Goal: Task Accomplishment & Management: Complete application form

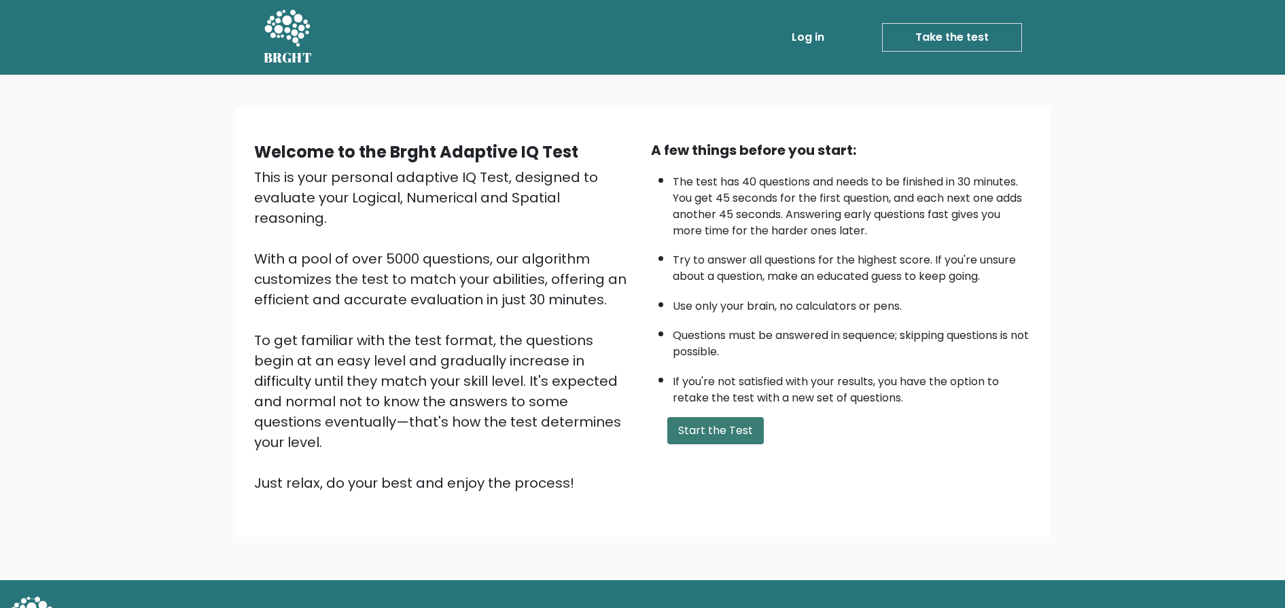
click at [707, 431] on button "Start the Test" at bounding box center [715, 430] width 96 height 27
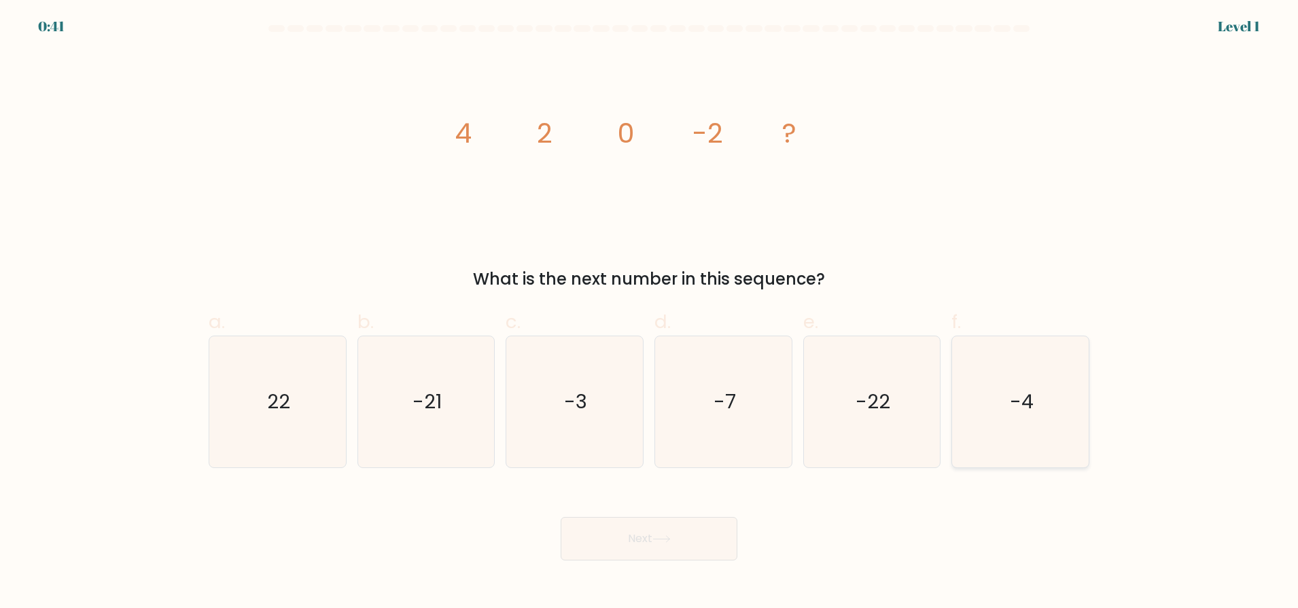
click at [981, 425] on icon "-4" at bounding box center [1019, 401] width 131 height 131
click at [649, 313] on input "f. -4" at bounding box center [649, 308] width 1 height 9
radio input "true"
click at [654, 546] on button "Next" at bounding box center [648, 538] width 177 height 43
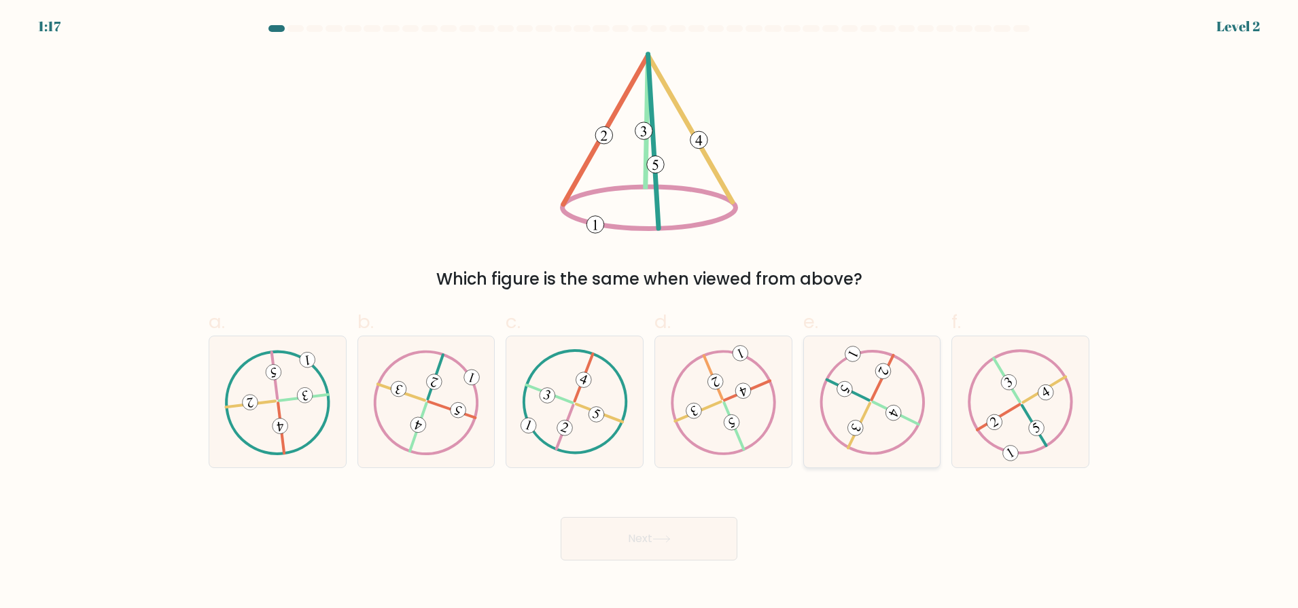
click at [855, 416] on icon at bounding box center [872, 401] width 106 height 105
click at [649, 313] on input "e." at bounding box center [649, 308] width 1 height 9
radio input "true"
drag, startPoint x: 997, startPoint y: 410, endPoint x: 991, endPoint y: 419, distance: 11.3
click at [997, 409] on icon at bounding box center [1020, 401] width 106 height 105
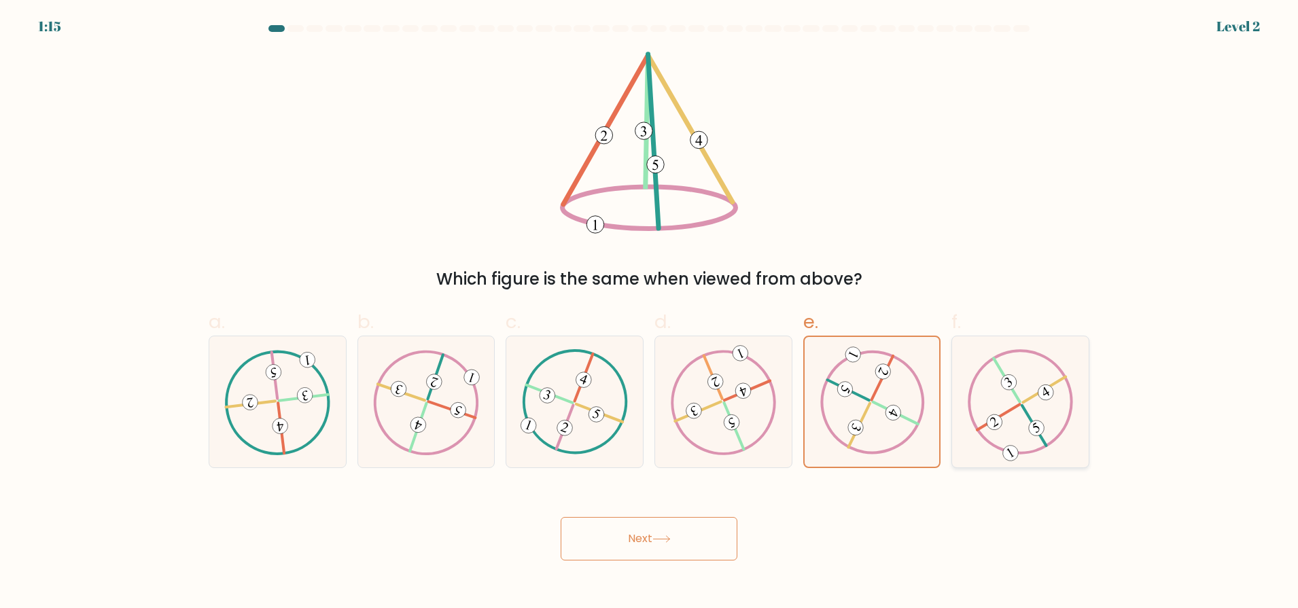
click at [649, 313] on input "f." at bounding box center [649, 308] width 1 height 9
radio input "true"
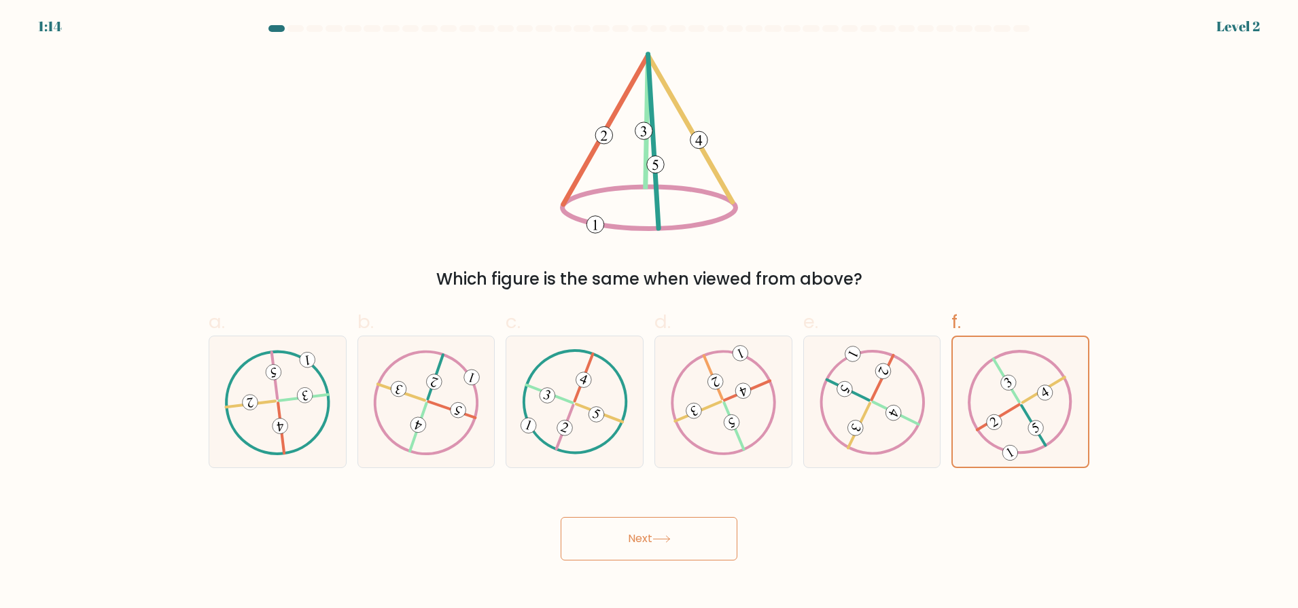
click at [678, 541] on button "Next" at bounding box center [648, 538] width 177 height 43
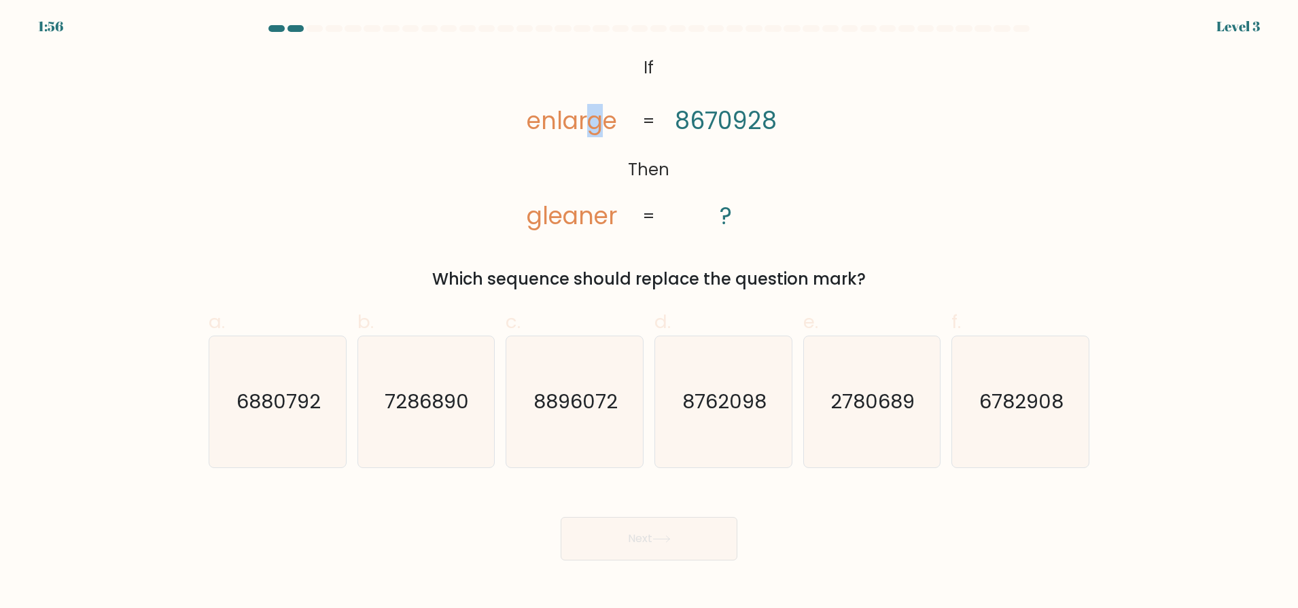
drag, startPoint x: 598, startPoint y: 128, endPoint x: 591, endPoint y: 133, distance: 8.3
click at [591, 133] on tspan "enlarge" at bounding box center [571, 120] width 90 height 33
click at [556, 132] on tspan "enlarge" at bounding box center [571, 120] width 90 height 33
click at [898, 425] on icon "2780689" at bounding box center [871, 401] width 131 height 131
click at [649, 313] on input "e. 2780689" at bounding box center [649, 308] width 1 height 9
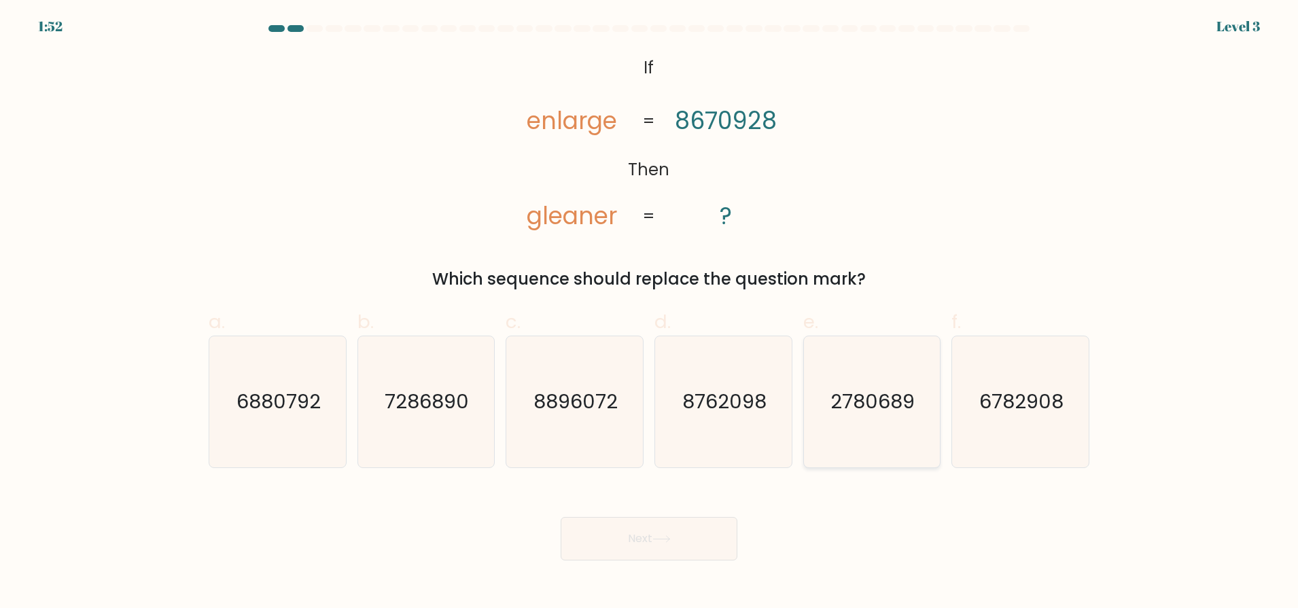
radio input "true"
click at [683, 523] on button "Next" at bounding box center [648, 538] width 177 height 43
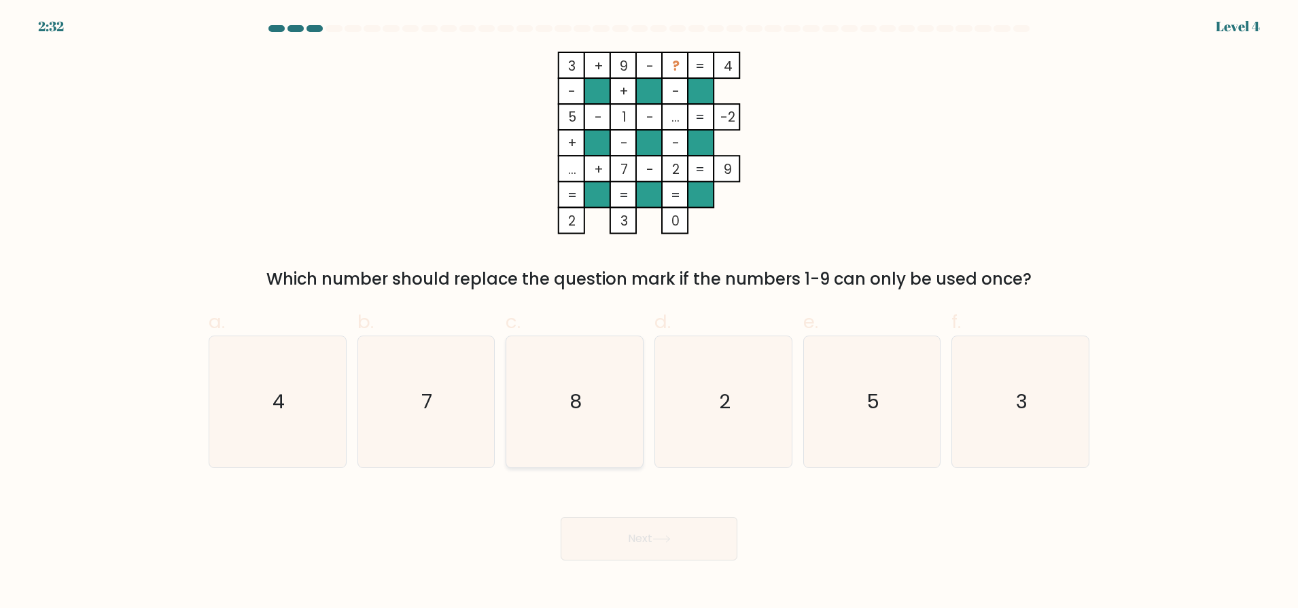
click at [571, 400] on text "8" at bounding box center [576, 401] width 12 height 27
click at [649, 313] on input "c. 8" at bounding box center [649, 308] width 1 height 9
radio input "true"
click at [611, 541] on button "Next" at bounding box center [648, 538] width 177 height 43
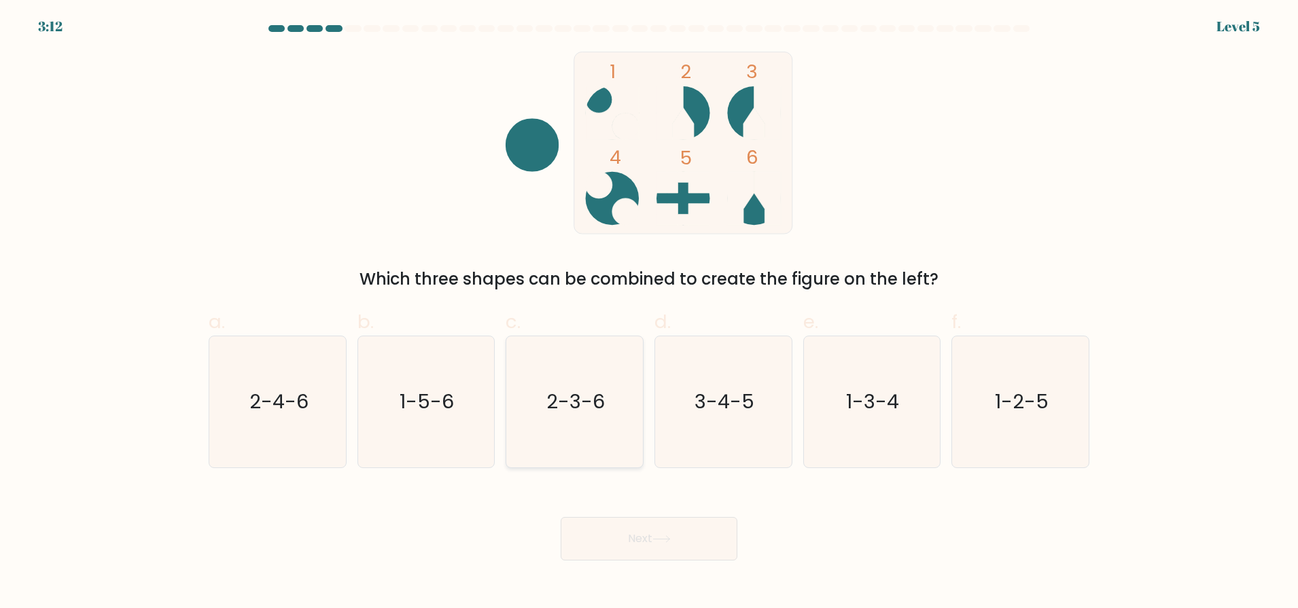
click at [579, 416] on icon "2-3-6" at bounding box center [574, 401] width 131 height 131
click at [649, 313] on input "c. 2-3-6" at bounding box center [649, 308] width 1 height 9
radio input "true"
click at [664, 516] on div "Next" at bounding box center [648, 522] width 897 height 76
click at [664, 525] on button "Next" at bounding box center [648, 538] width 177 height 43
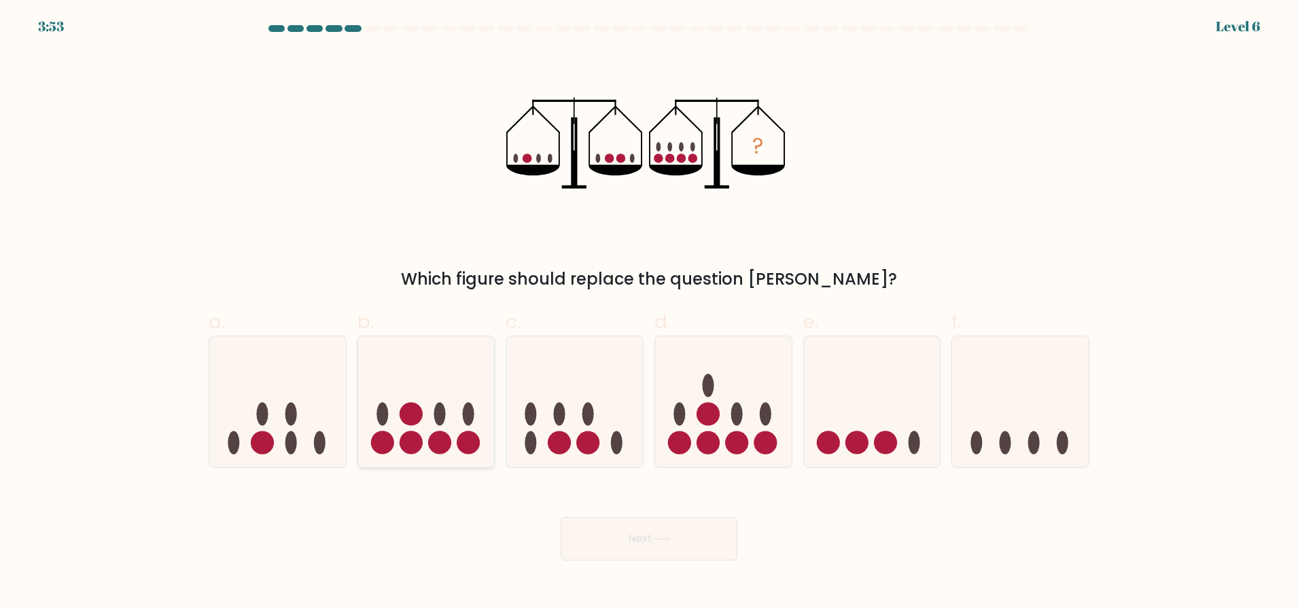
click at [404, 435] on circle at bounding box center [410, 442] width 23 height 23
click at [649, 313] on input "b." at bounding box center [649, 308] width 1 height 9
radio input "true"
click at [605, 535] on button "Next" at bounding box center [648, 538] width 177 height 43
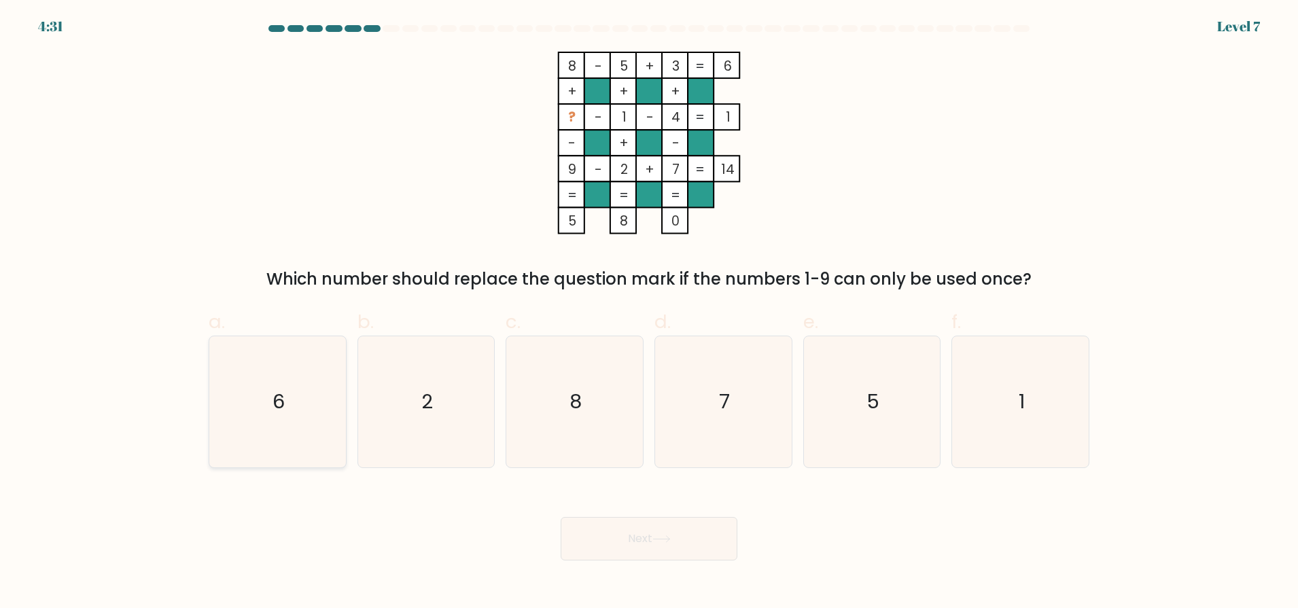
click at [294, 414] on icon "6" at bounding box center [277, 401] width 131 height 131
click at [649, 313] on input "a. 6" at bounding box center [649, 308] width 1 height 9
radio input "true"
click at [676, 537] on button "Next" at bounding box center [648, 538] width 177 height 43
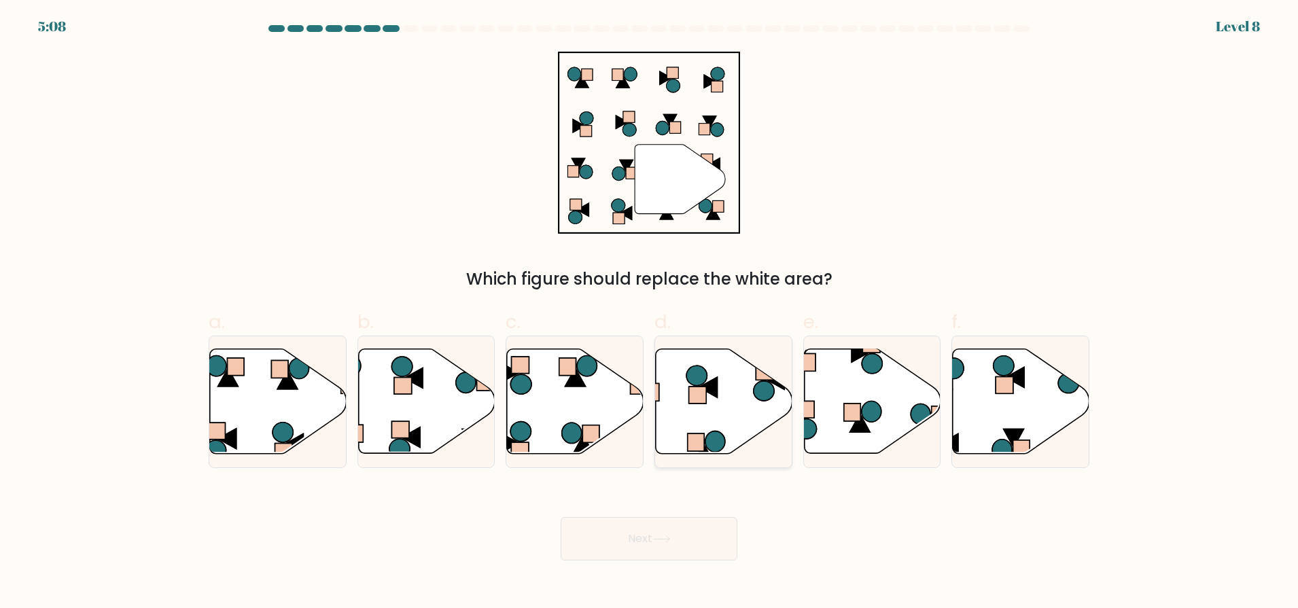
click at [685, 421] on icon at bounding box center [724, 401] width 137 height 105
click at [649, 313] on input "d." at bounding box center [649, 308] width 1 height 9
radio input "true"
click at [649, 543] on button "Next" at bounding box center [648, 538] width 177 height 43
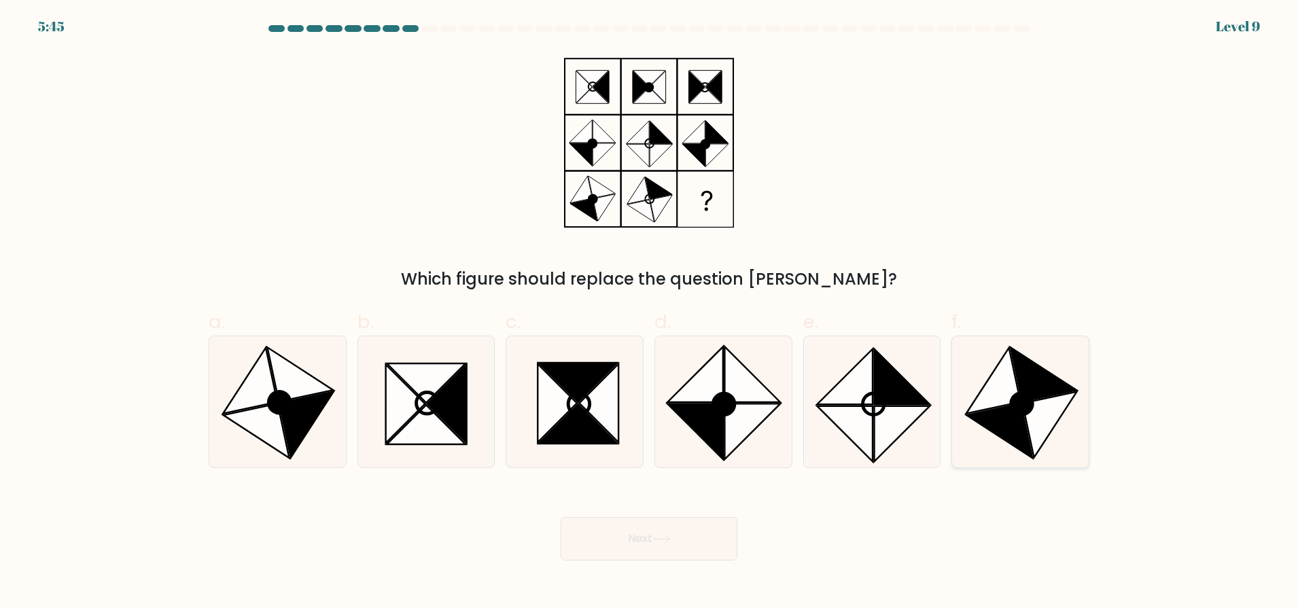
click at [1003, 400] on icon at bounding box center [993, 381] width 54 height 66
click at [649, 313] on input "f." at bounding box center [649, 308] width 1 height 9
radio input "true"
click at [675, 541] on button "Next" at bounding box center [648, 538] width 177 height 43
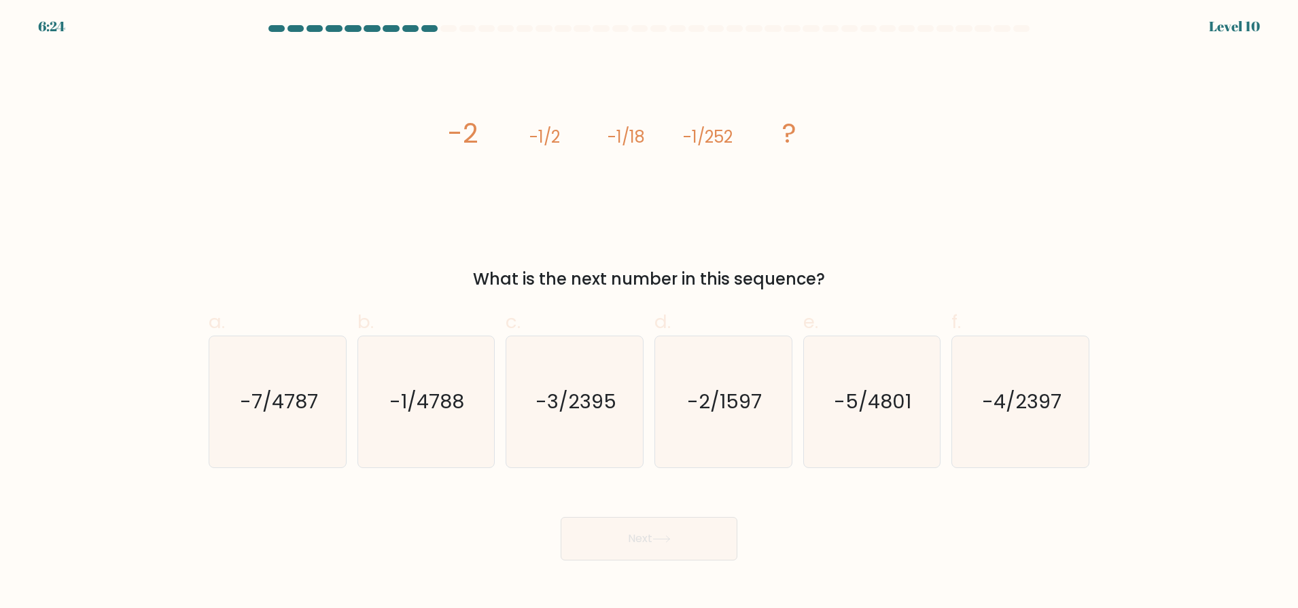
drag, startPoint x: 422, startPoint y: 151, endPoint x: 485, endPoint y: 147, distance: 63.3
click at [485, 147] on div "image/svg+xml -2 -1/2 -1/18 -1/252 ? What is the next number in this sequence?" at bounding box center [648, 172] width 897 height 240
drag, startPoint x: 521, startPoint y: 143, endPoint x: 570, endPoint y: 146, distance: 49.0
click at [570, 146] on icon "image/svg+xml -2 -1/2 -1/18 -1/252 ?" at bounding box center [649, 143] width 408 height 183
click at [571, 147] on icon "image/svg+xml -2 -1/2 -1/18 -1/252 ?" at bounding box center [649, 143] width 408 height 183
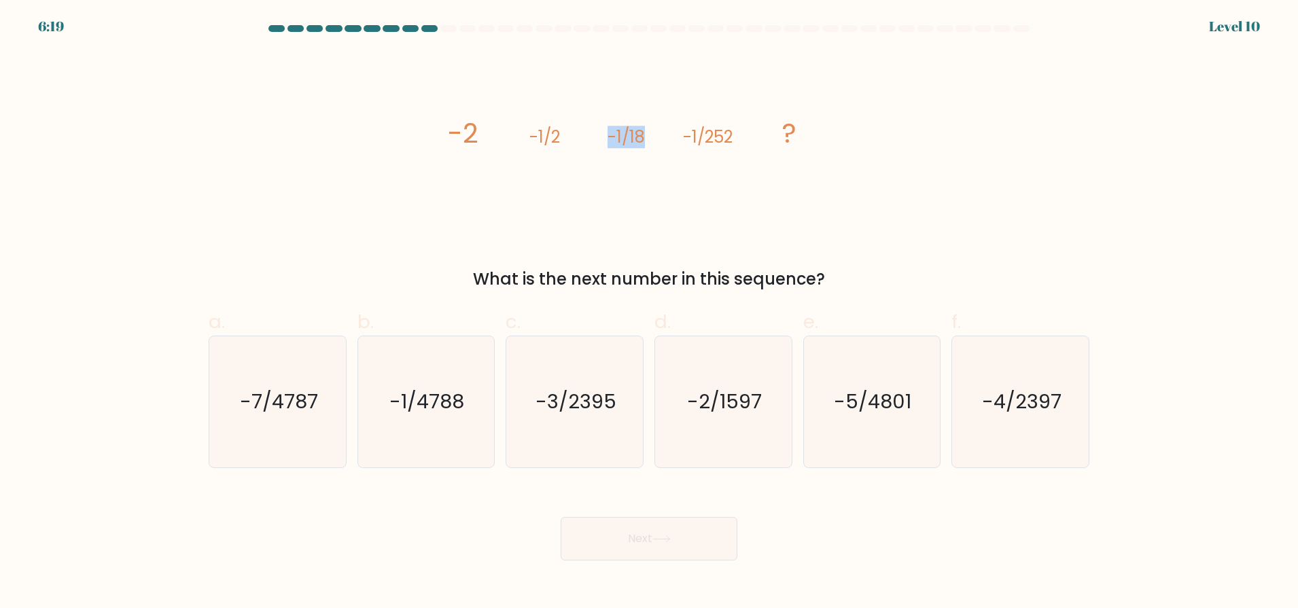
drag, startPoint x: 586, startPoint y: 141, endPoint x: 663, endPoint y: 133, distance: 77.1
click at [663, 133] on icon "image/svg+xml -2 -1/2 -1/18 -1/252 ?" at bounding box center [649, 143] width 408 height 183
drag, startPoint x: 607, startPoint y: 139, endPoint x: 671, endPoint y: 130, distance: 65.2
click at [671, 130] on icon "image/svg+xml -2 -1/2 -1/18 -1/252 ?" at bounding box center [649, 143] width 408 height 183
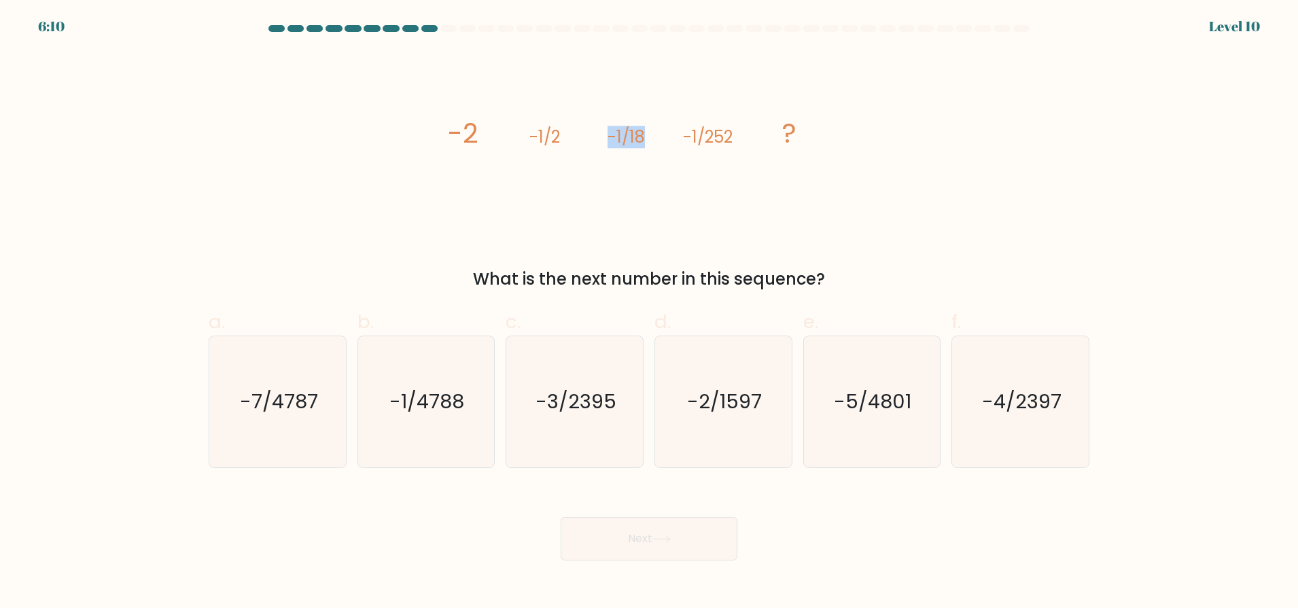
click at [674, 128] on icon "image/svg+xml -2 -1/2 -1/18 -1/252 ?" at bounding box center [649, 143] width 408 height 183
drag, startPoint x: 565, startPoint y: 135, endPoint x: 534, endPoint y: 137, distance: 31.3
click at [534, 137] on icon "image/svg+xml -2 -1/2 -1/18 -1/252 ?" at bounding box center [649, 143] width 408 height 183
click at [534, 137] on tspan "-1/2" at bounding box center [544, 137] width 31 height 22
drag, startPoint x: 534, startPoint y: 137, endPoint x: 579, endPoint y: 135, distance: 45.5
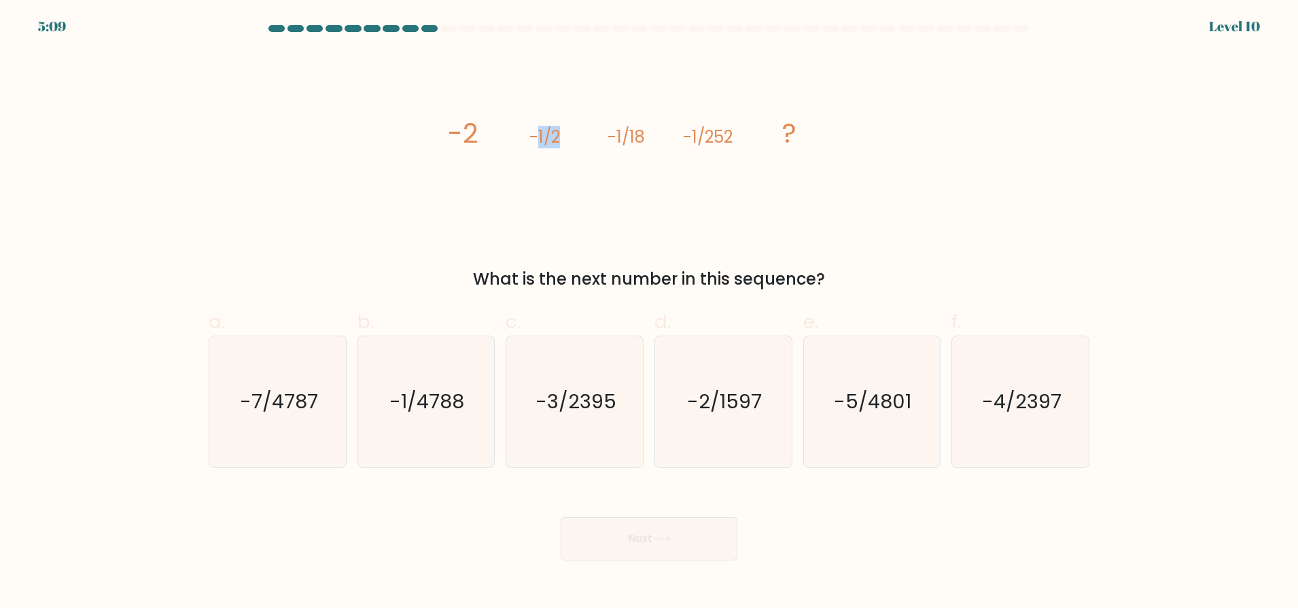
click at [579, 135] on icon "image/svg+xml -2 -1/2 -1/18 -1/252 ?" at bounding box center [649, 143] width 408 height 183
click at [624, 127] on tspan "-1/18" at bounding box center [625, 137] width 37 height 22
drag, startPoint x: 644, startPoint y: 127, endPoint x: 592, endPoint y: 125, distance: 51.7
click at [592, 125] on icon "image/svg+xml -2 -1/2 -1/18 -1/252 ?" at bounding box center [649, 143] width 408 height 183
click at [592, 124] on icon "image/svg+xml -2 -1/2 -1/18 -1/252 ?" at bounding box center [649, 143] width 408 height 183
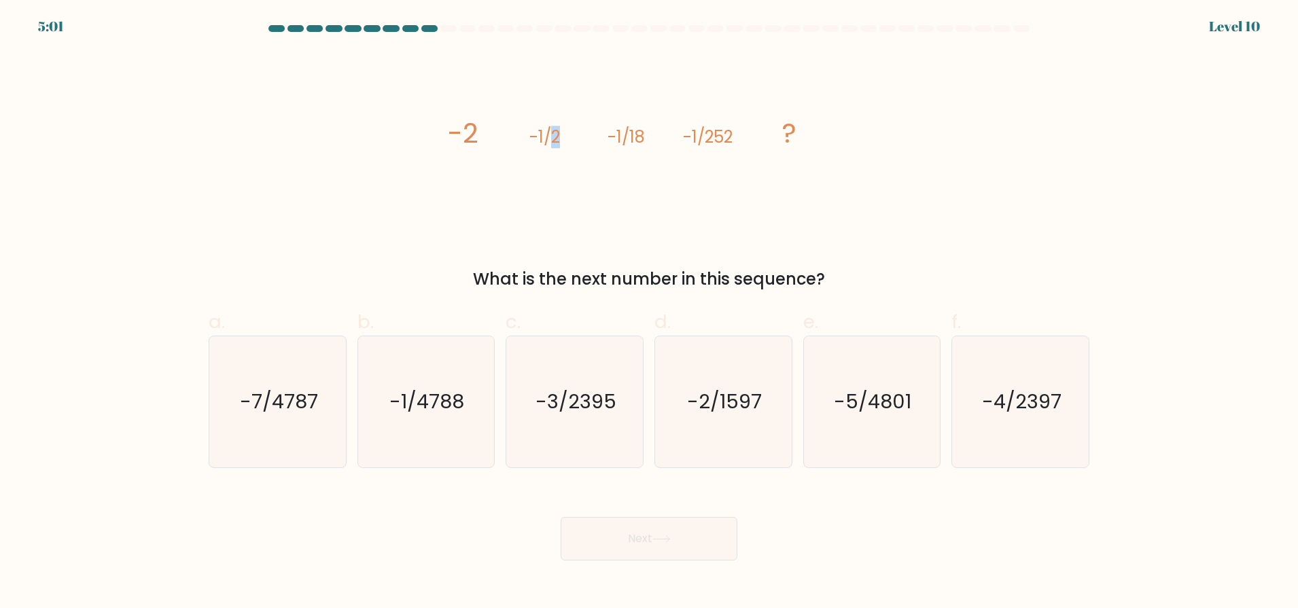
drag, startPoint x: 550, startPoint y: 137, endPoint x: 561, endPoint y: 137, distance: 10.9
click at [561, 137] on icon "image/svg+xml -2 -1/2 -1/18 -1/252 ?" at bounding box center [649, 143] width 408 height 183
drag, startPoint x: 441, startPoint y: 144, endPoint x: 571, endPoint y: 143, distance: 130.4
click at [571, 143] on div "image/svg+xml -2 -1/2 -1/18 -1/252 ? What is the next number in this sequence?" at bounding box center [648, 172] width 897 height 240
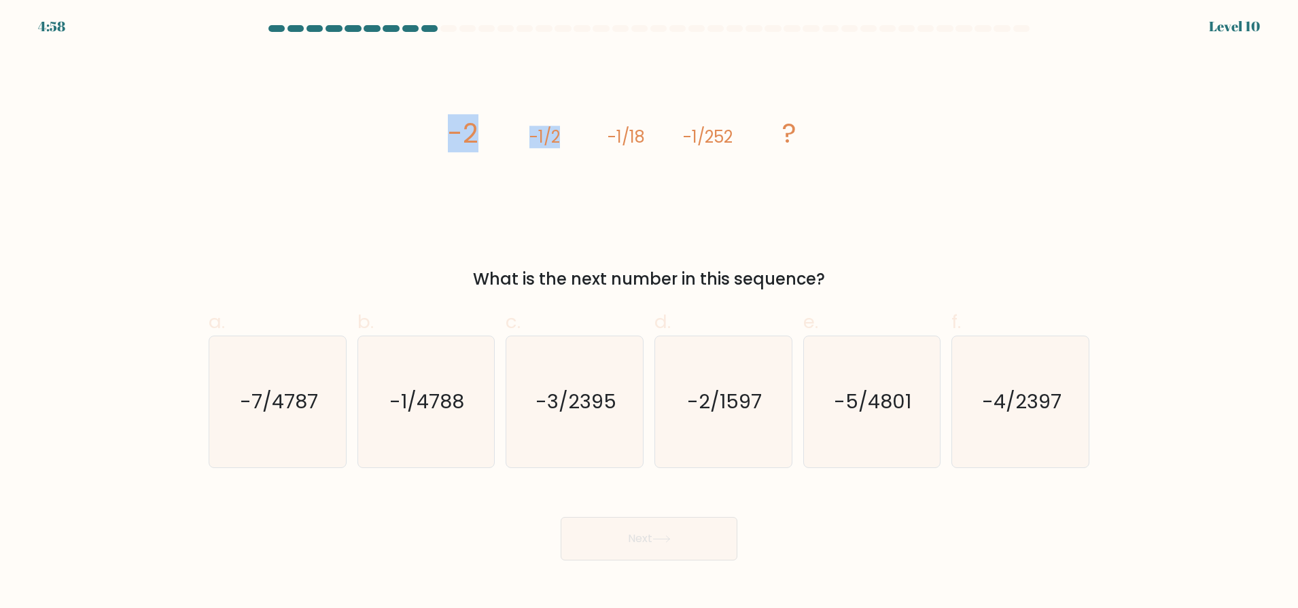
click at [573, 143] on icon "image/svg+xml -2 -1/2 -1/18 -1/252 ?" at bounding box center [649, 143] width 408 height 183
drag, startPoint x: 533, startPoint y: 141, endPoint x: 596, endPoint y: 132, distance: 63.7
click at [594, 132] on icon "image/svg+xml -2 -1/2 -1/18 -1/252 ?" at bounding box center [649, 143] width 408 height 183
drag, startPoint x: 614, startPoint y: 125, endPoint x: 645, endPoint y: 125, distance: 31.3
click at [645, 125] on icon "image/svg+xml -2 -1/2 -1/18 -1/252 ?" at bounding box center [649, 143] width 408 height 183
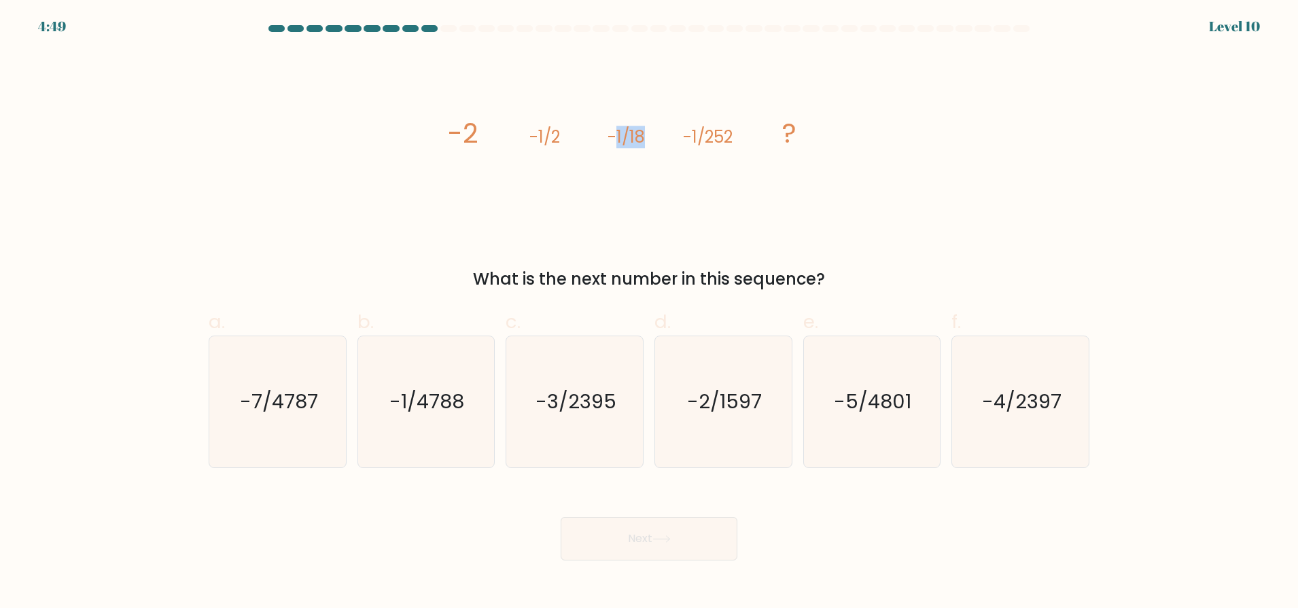
click at [645, 125] on icon "image/svg+xml -2 -1/2 -1/18 -1/252 ?" at bounding box center [649, 143] width 408 height 183
drag, startPoint x: 607, startPoint y: 131, endPoint x: 667, endPoint y: 128, distance: 60.6
click at [667, 133] on icon "image/svg+xml -2 -1/2 -1/18 -1/252 ?" at bounding box center [649, 143] width 408 height 183
click at [416, 454] on icon "-1/4788" at bounding box center [425, 401] width 131 height 131
click at [649, 313] on input "b. -1/4788" at bounding box center [649, 308] width 1 height 9
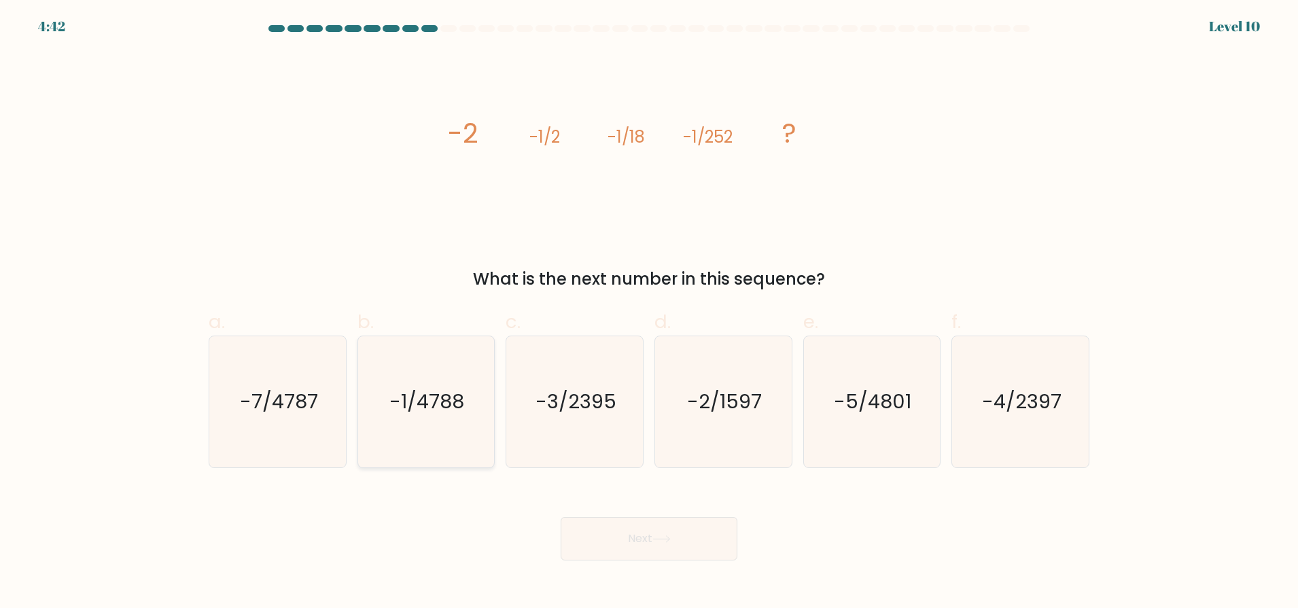
radio input "true"
click at [658, 529] on button "Next" at bounding box center [648, 538] width 177 height 43
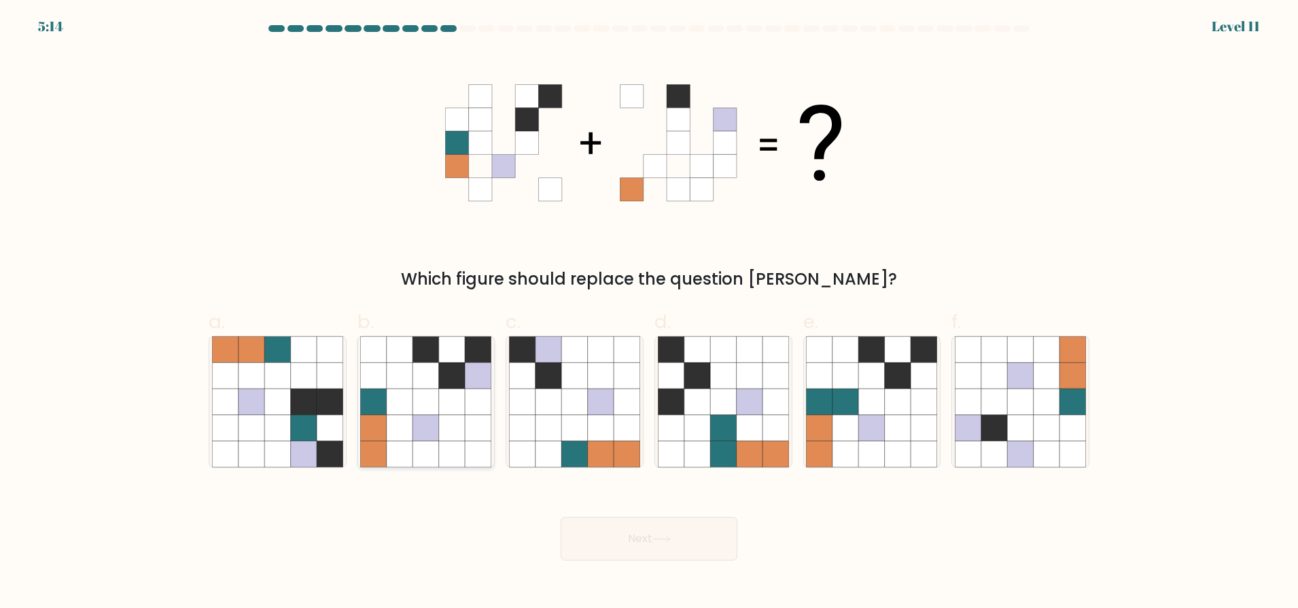
click at [397, 414] on icon at bounding box center [400, 402] width 26 height 26
click at [649, 313] on input "b." at bounding box center [649, 308] width 1 height 9
radio input "true"
click at [651, 526] on button "Next" at bounding box center [648, 538] width 177 height 43
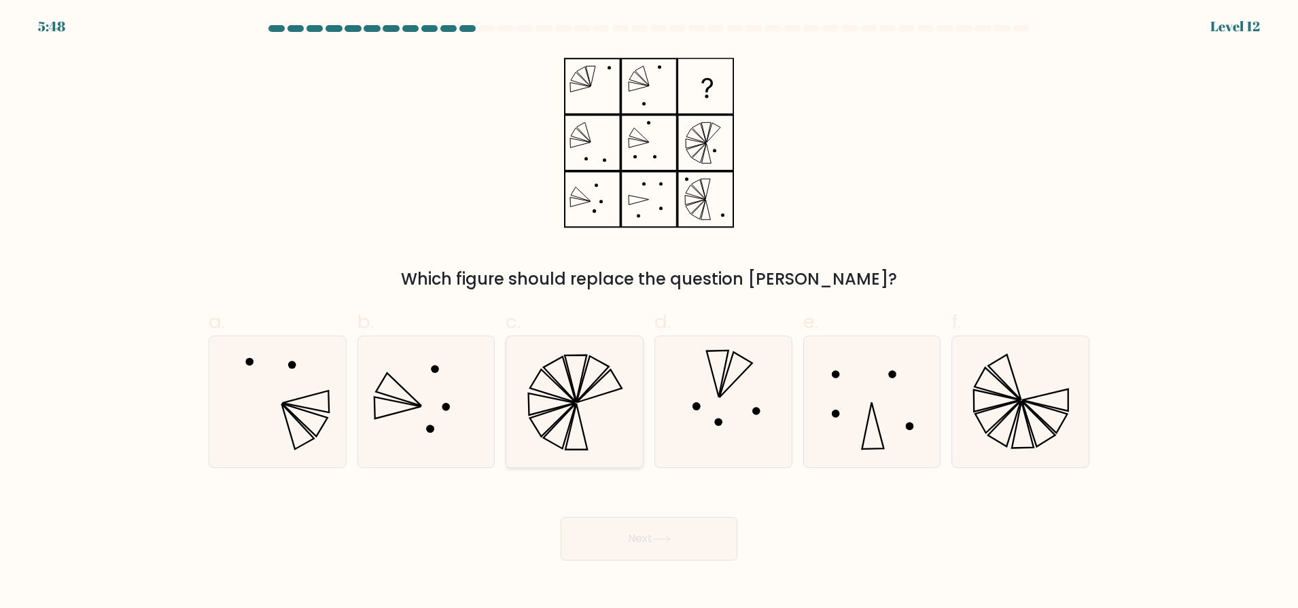
click at [561, 410] on icon at bounding box center [574, 401] width 131 height 131
click at [649, 313] on input "c." at bounding box center [649, 308] width 1 height 9
radio input "true"
click at [618, 545] on button "Next" at bounding box center [648, 538] width 177 height 43
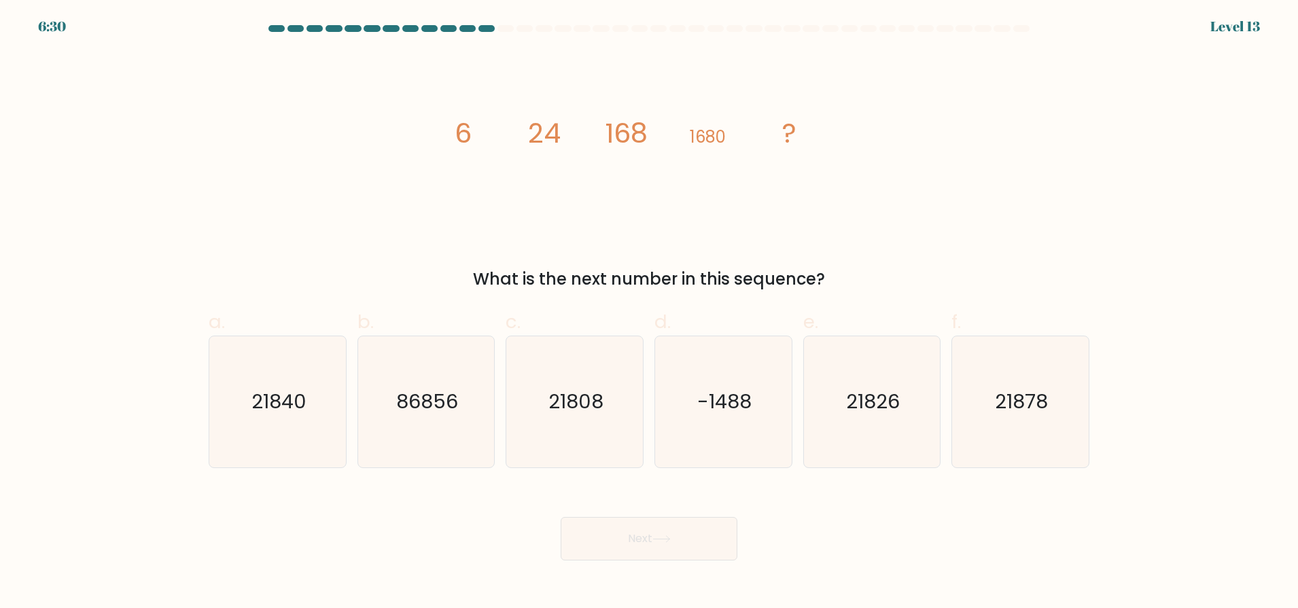
drag, startPoint x: 446, startPoint y: 133, endPoint x: 497, endPoint y: 129, distance: 50.4
click at [497, 129] on icon "image/svg+xml 6 24 168 1680 ?" at bounding box center [649, 143] width 408 height 183
click at [522, 126] on icon "image/svg+xml 6 24 168 1680 ?" at bounding box center [649, 143] width 408 height 183
drag, startPoint x: 523, startPoint y: 126, endPoint x: 562, endPoint y: 124, distance: 38.8
click at [562, 124] on icon "image/svg+xml 6 24 168 1680 ?" at bounding box center [649, 143] width 408 height 183
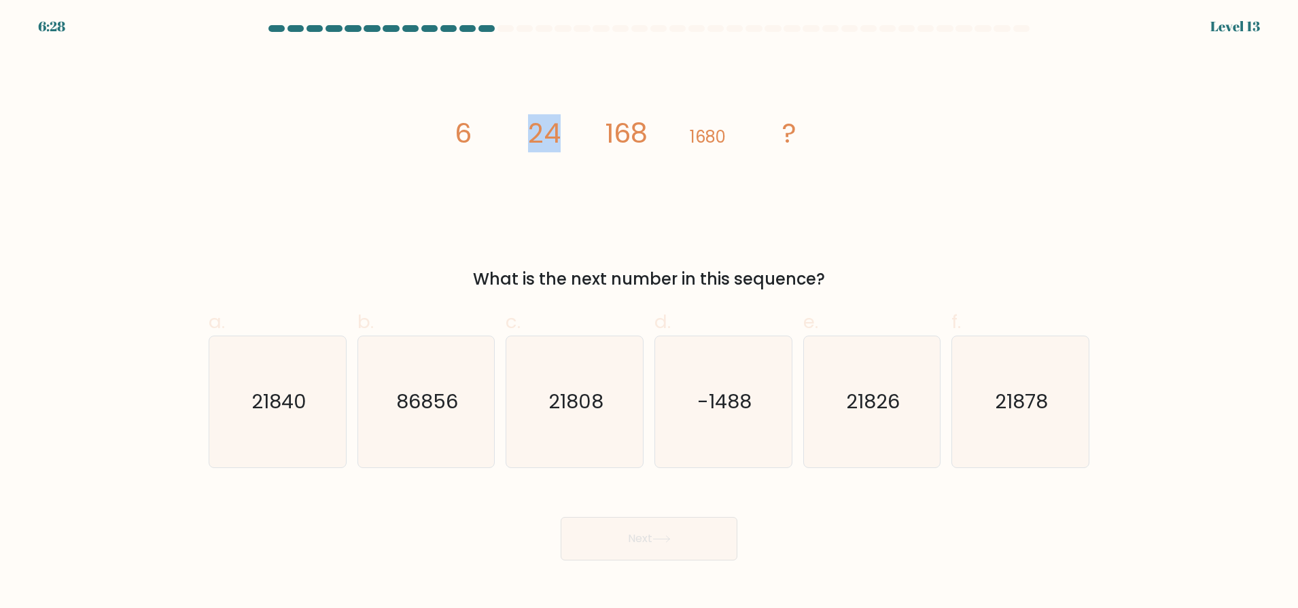
click at [562, 124] on icon "image/svg+xml 6 24 168 1680 ?" at bounding box center [649, 143] width 408 height 183
drag, startPoint x: 564, startPoint y: 125, endPoint x: 679, endPoint y: 128, distance: 115.5
click at [679, 128] on icon "image/svg+xml 6 24 168 1680 ?" at bounding box center [649, 143] width 408 height 183
click at [683, 127] on icon "image/svg+xml 6 24 168 1680 ?" at bounding box center [649, 143] width 408 height 183
drag, startPoint x: 458, startPoint y: 133, endPoint x: 495, endPoint y: 130, distance: 37.5
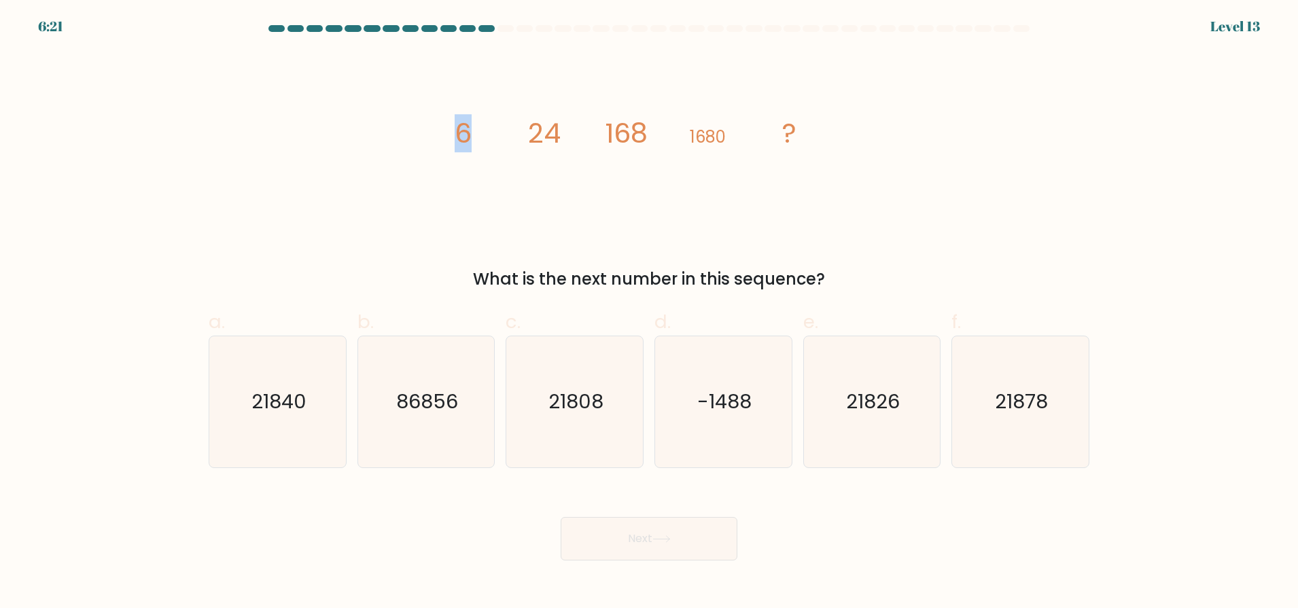
click at [495, 130] on icon "image/svg+xml 6 24 168 1680 ?" at bounding box center [649, 143] width 408 height 183
click at [495, 132] on icon "image/svg+xml 6 24 168 1680 ?" at bounding box center [649, 143] width 408 height 183
click at [495, 134] on icon "image/svg+xml 6 24 168 1680 ?" at bounding box center [649, 143] width 408 height 183
drag, startPoint x: 486, startPoint y: 135, endPoint x: 427, endPoint y: 137, distance: 59.1
click at [423, 137] on div "image/svg+xml 6 24 168 1680 ? What is the next number in this sequence?" at bounding box center [648, 172] width 897 height 240
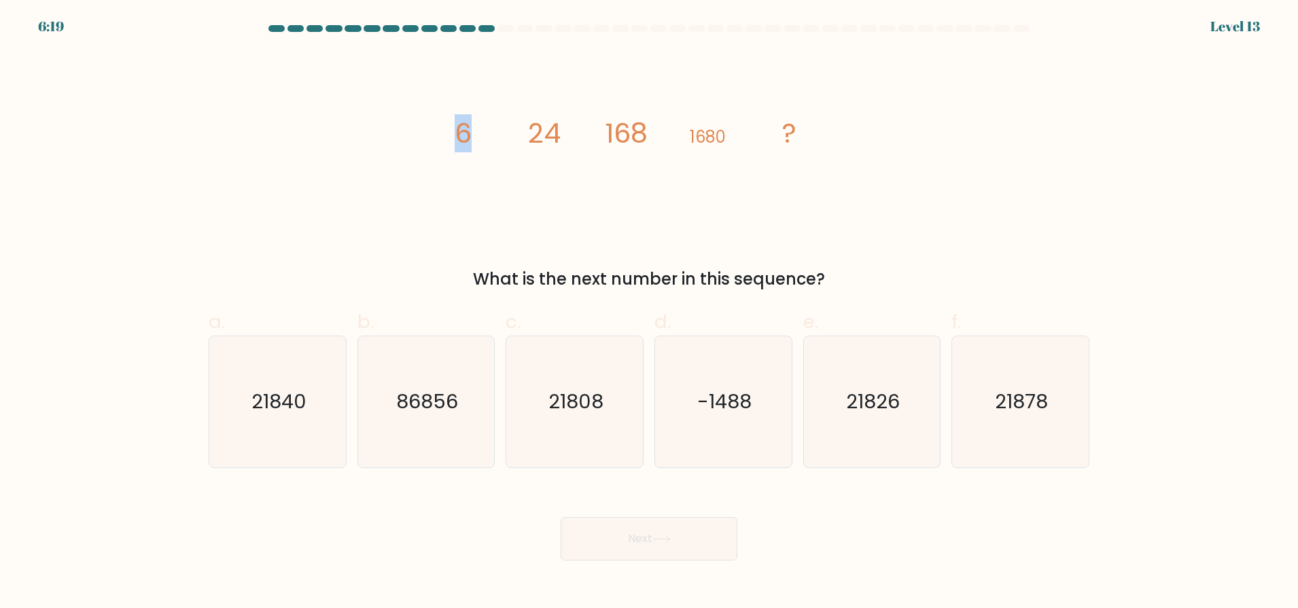
click at [497, 126] on icon "image/svg+xml 6 24 168 1680 ?" at bounding box center [649, 143] width 408 height 183
drag, startPoint x: 526, startPoint y: 124, endPoint x: 604, endPoint y: 138, distance: 79.3
click at [596, 138] on icon "image/svg+xml 6 24 168 1680 ?" at bounding box center [649, 143] width 408 height 183
click at [312, 390] on icon "21840" at bounding box center [277, 401] width 131 height 131
click at [649, 313] on input "a. 21840" at bounding box center [649, 308] width 1 height 9
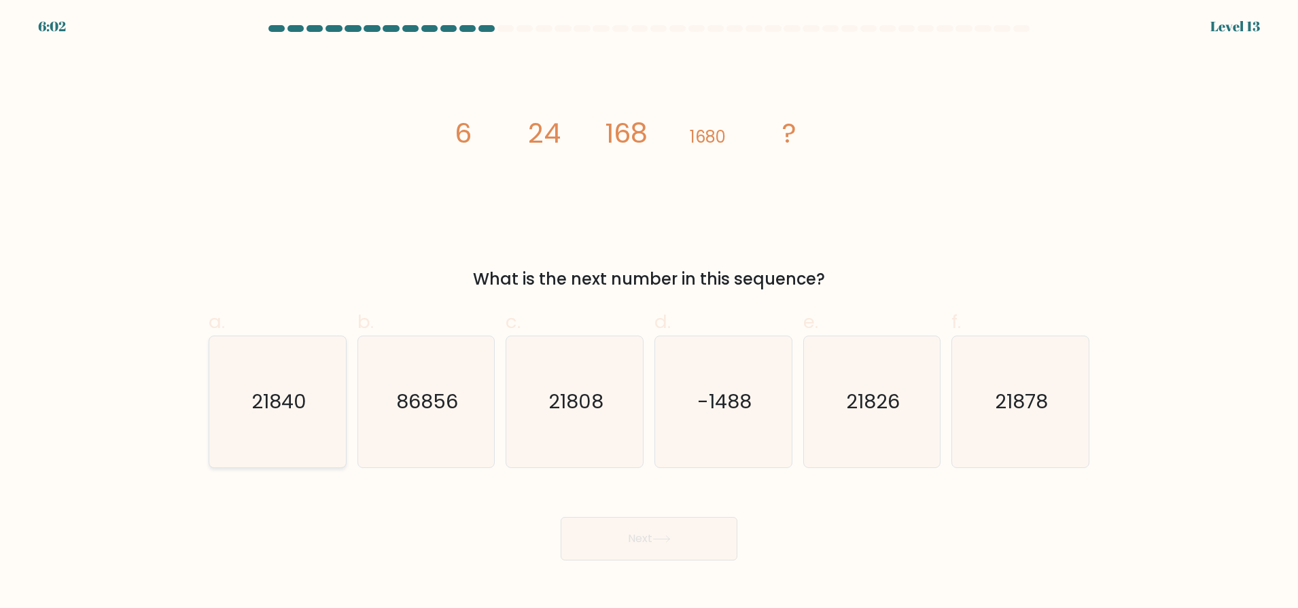
radio input "true"
click at [688, 550] on button "Next" at bounding box center [648, 538] width 177 height 43
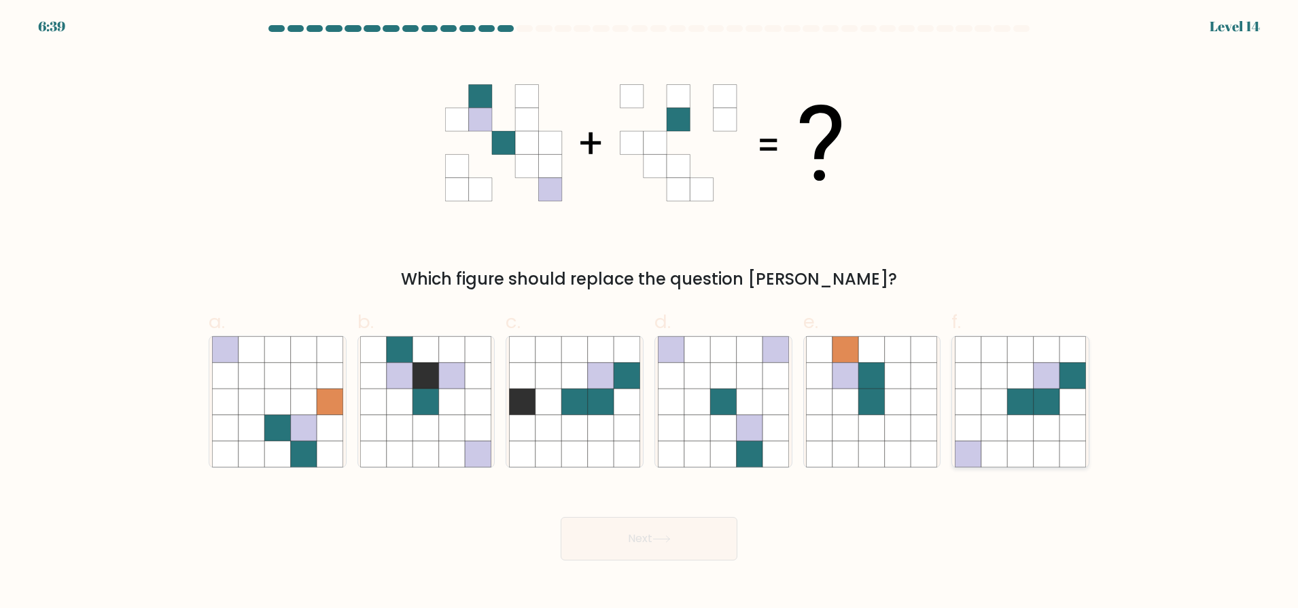
click at [1052, 402] on icon at bounding box center [1046, 402] width 26 height 26
click at [649, 313] on input "f." at bounding box center [649, 308] width 1 height 9
radio input "true"
click at [692, 541] on button "Next" at bounding box center [648, 538] width 177 height 43
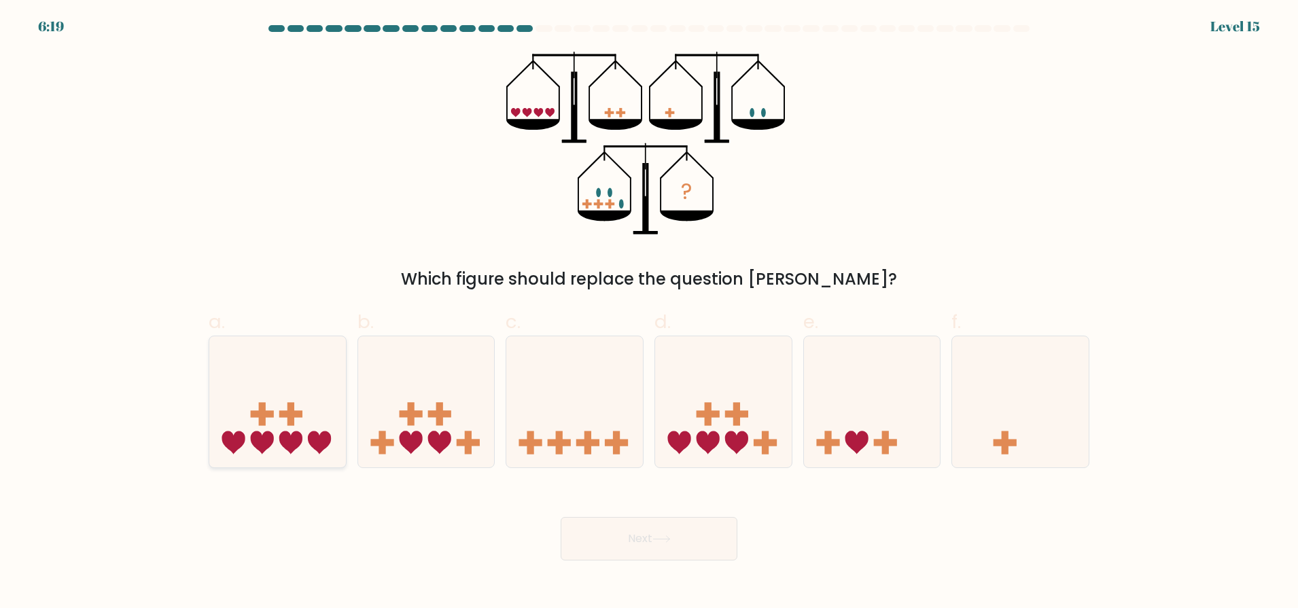
click at [286, 384] on icon at bounding box center [277, 401] width 137 height 113
click at [649, 313] on input "a." at bounding box center [649, 308] width 1 height 9
radio input "true"
click at [618, 524] on button "Next" at bounding box center [648, 538] width 177 height 43
